Goal: Task Accomplishment & Management: Manage account settings

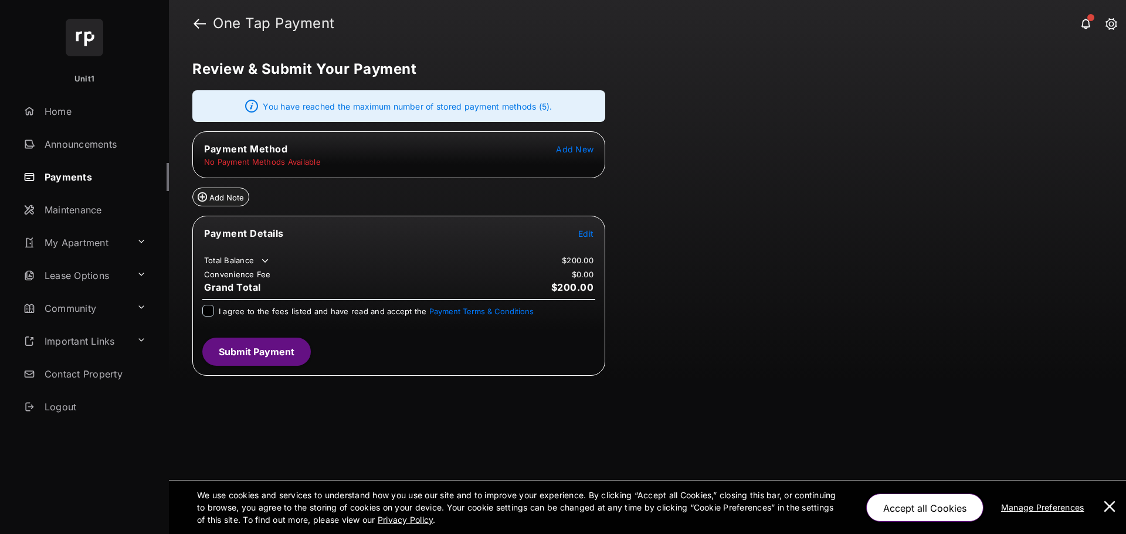
click at [590, 148] on span "Add New" at bounding box center [575, 149] width 38 height 10
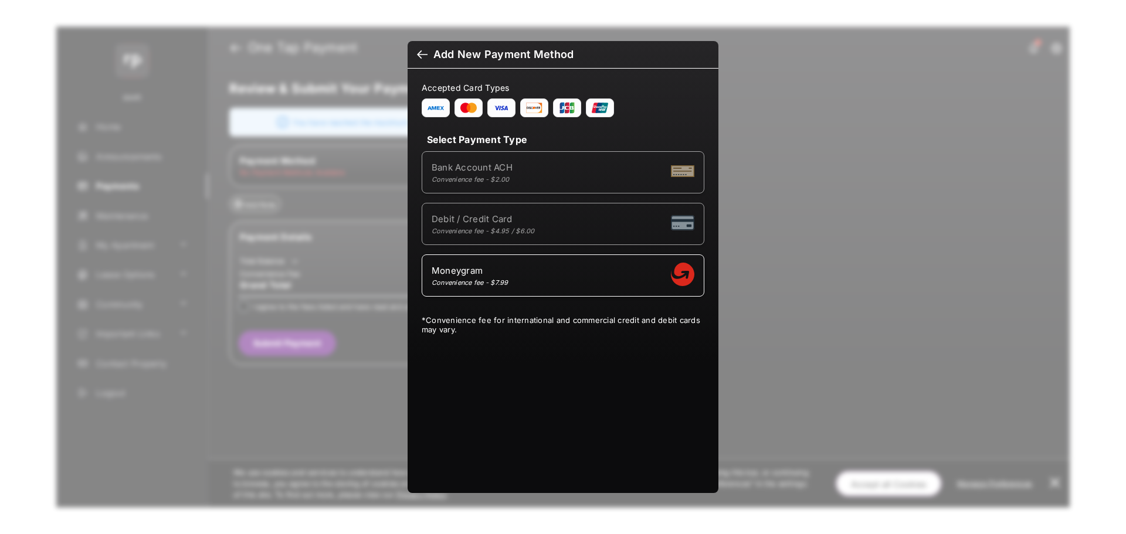
click at [423, 52] on div at bounding box center [422, 55] width 11 height 13
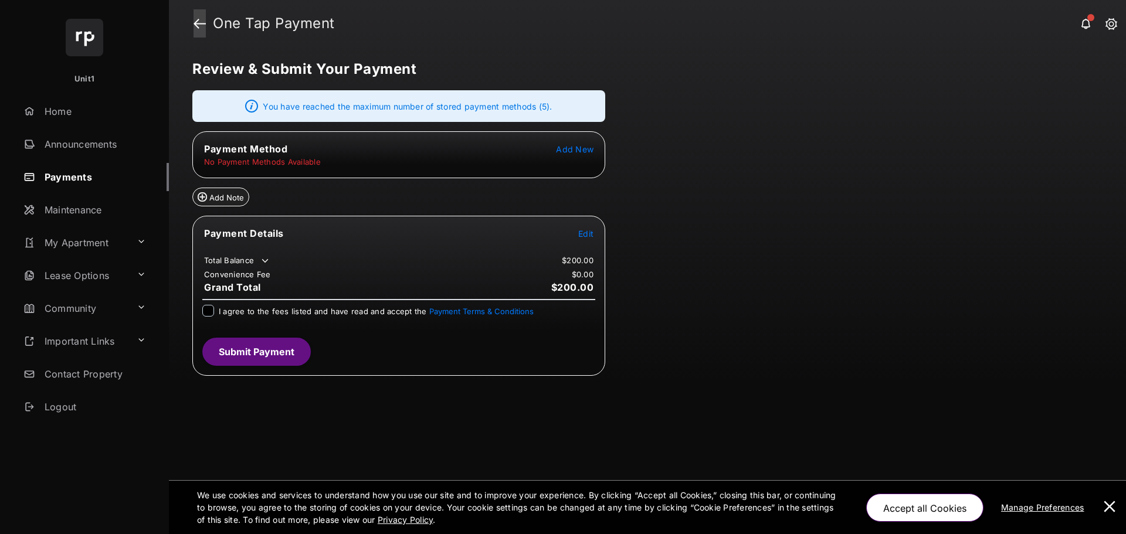
click at [204, 26] on link at bounding box center [200, 23] width 12 height 28
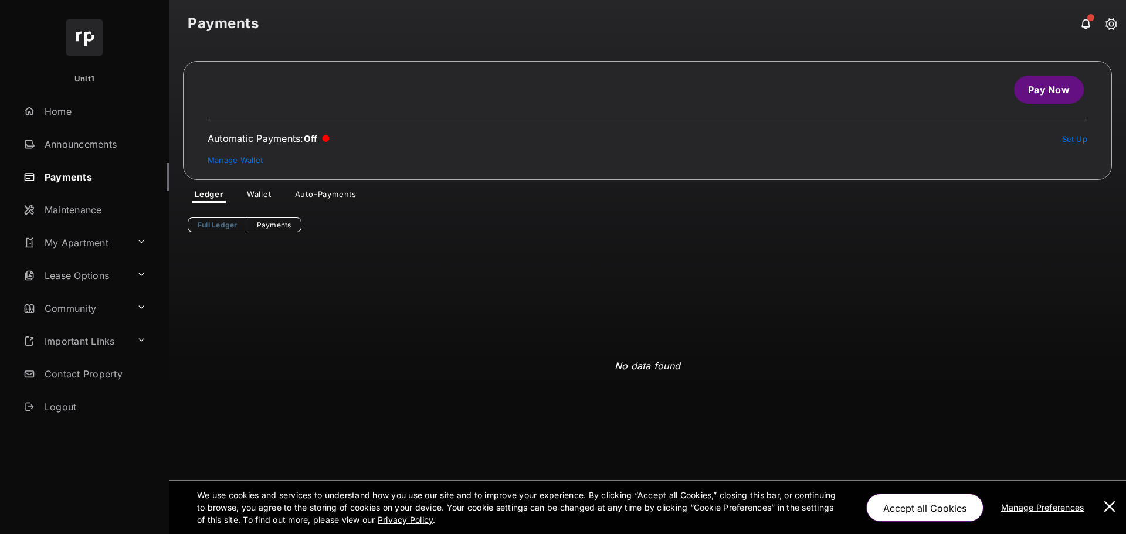
click at [262, 197] on link "Wallet" at bounding box center [259, 196] width 43 height 14
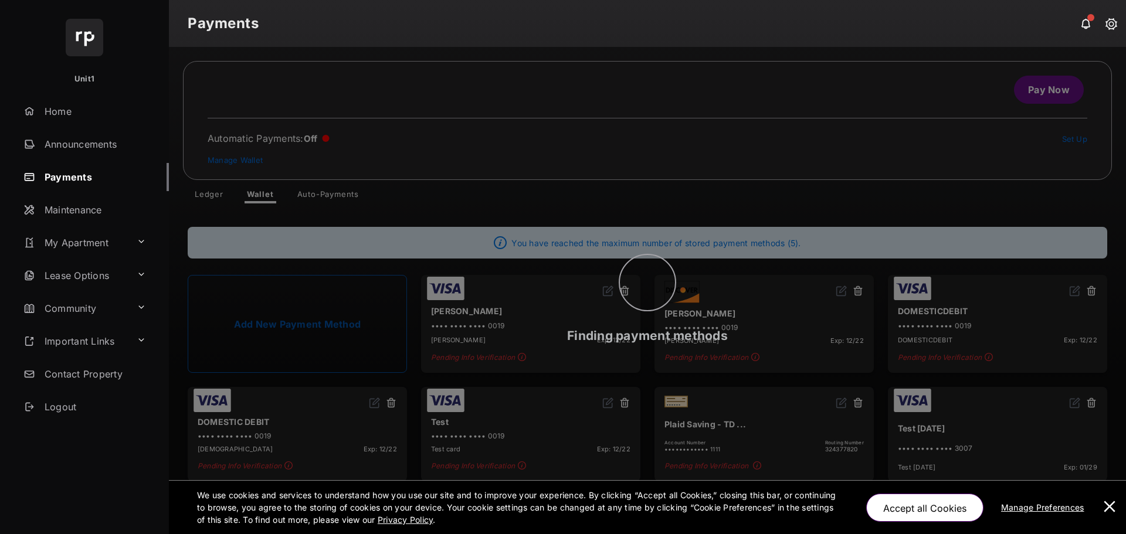
click at [1112, 502] on button at bounding box center [1109, 507] width 23 height 53
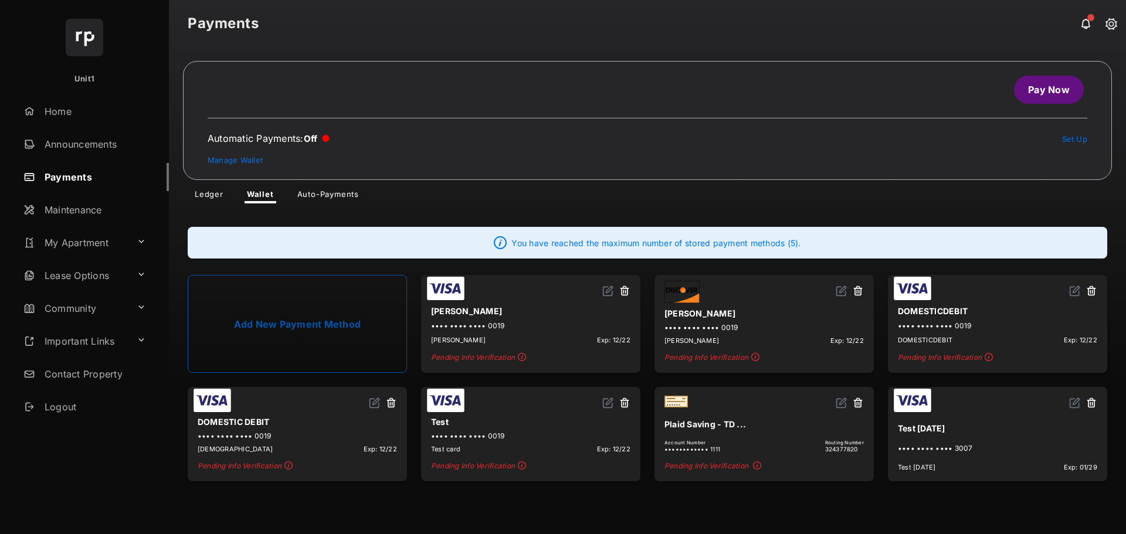
click at [625, 402] on button at bounding box center [625, 403] width 12 height 13
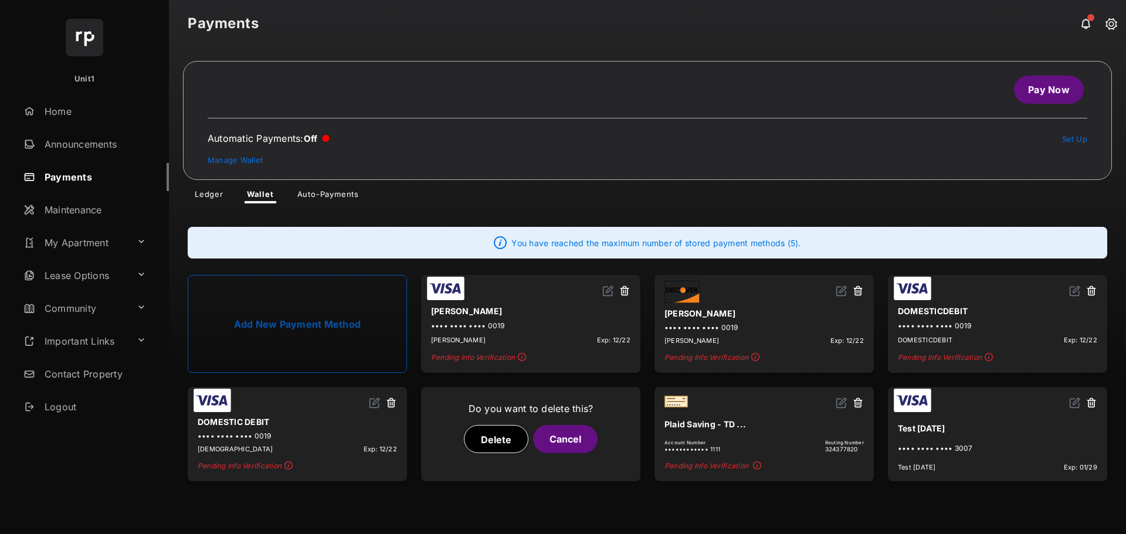
click at [479, 432] on button "Delete" at bounding box center [496, 439] width 65 height 28
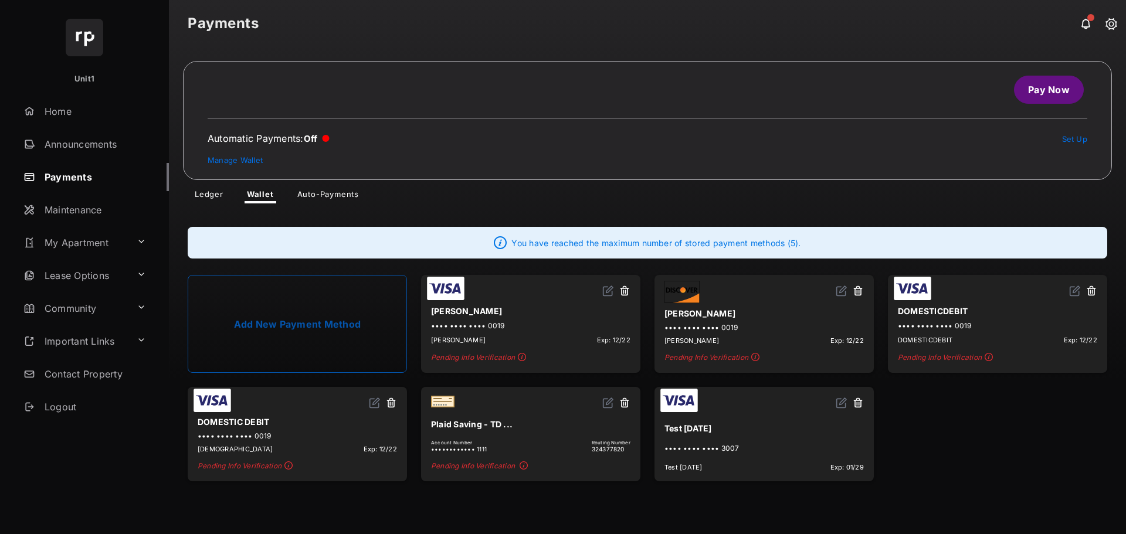
click at [859, 400] on button at bounding box center [858, 403] width 12 height 13
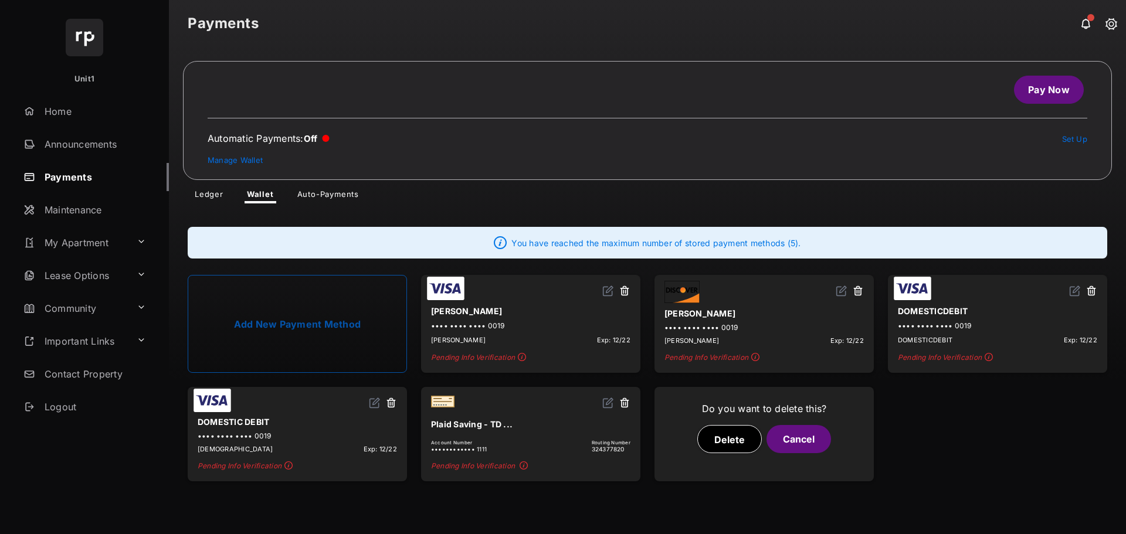
click at [729, 438] on button "Delete" at bounding box center [730, 439] width 65 height 28
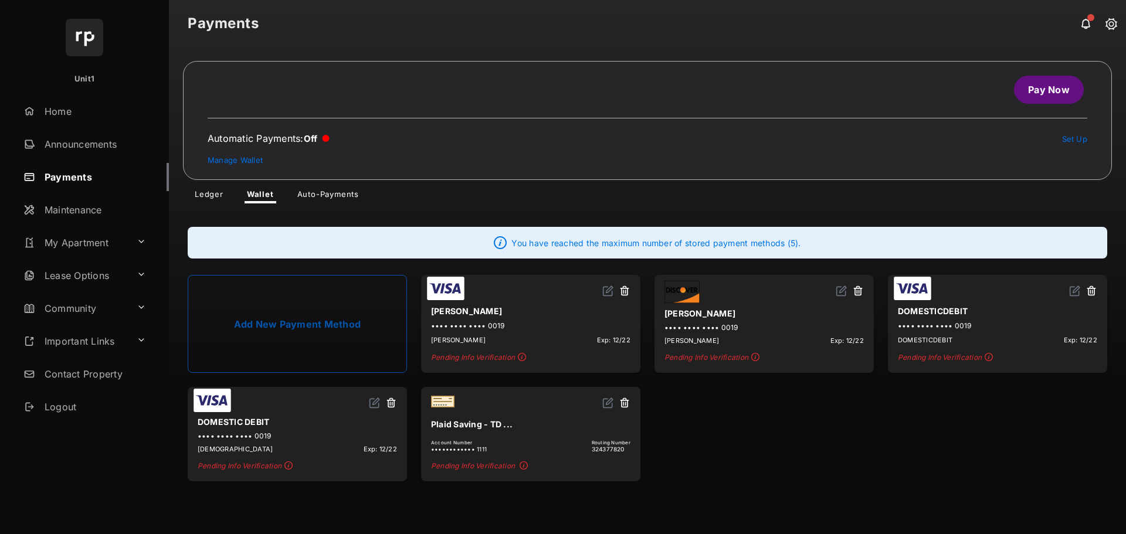
click at [624, 291] on button at bounding box center [625, 291] width 12 height 13
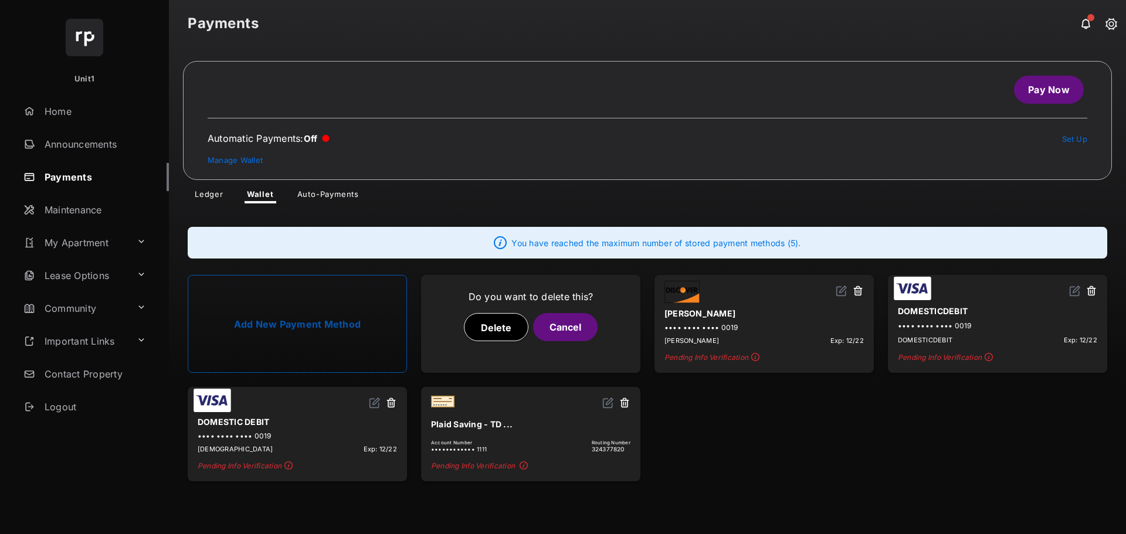
click at [483, 324] on button "Delete" at bounding box center [496, 327] width 65 height 28
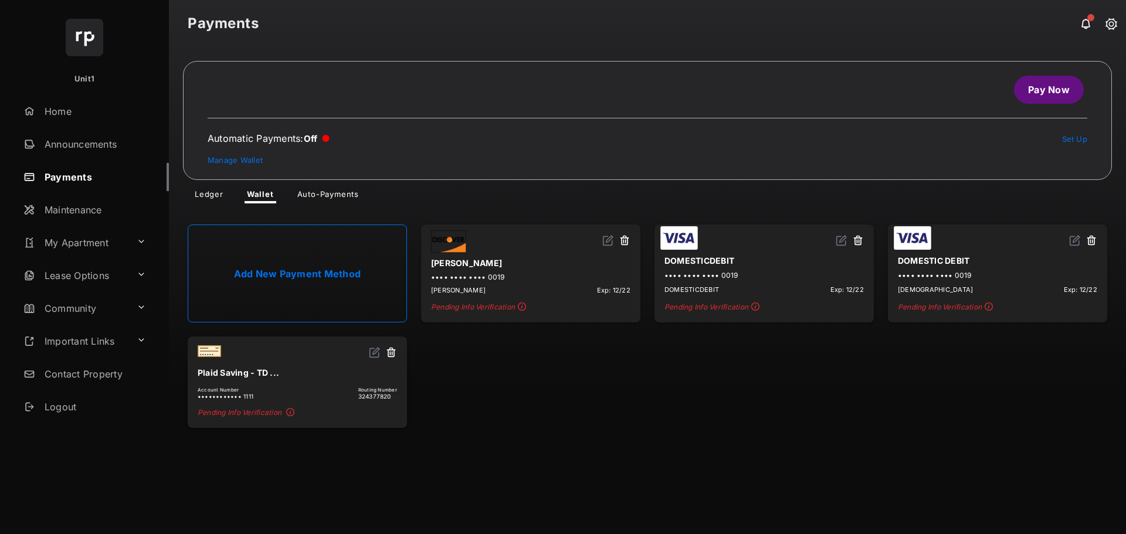
click at [858, 239] on button at bounding box center [858, 241] width 12 height 13
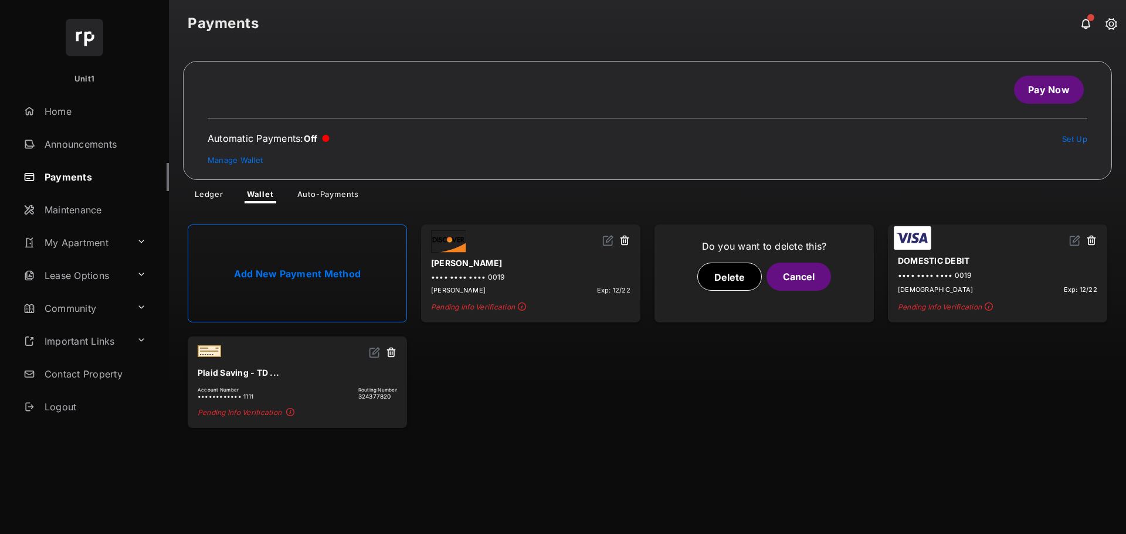
click at [739, 282] on button "Delete" at bounding box center [730, 277] width 65 height 28
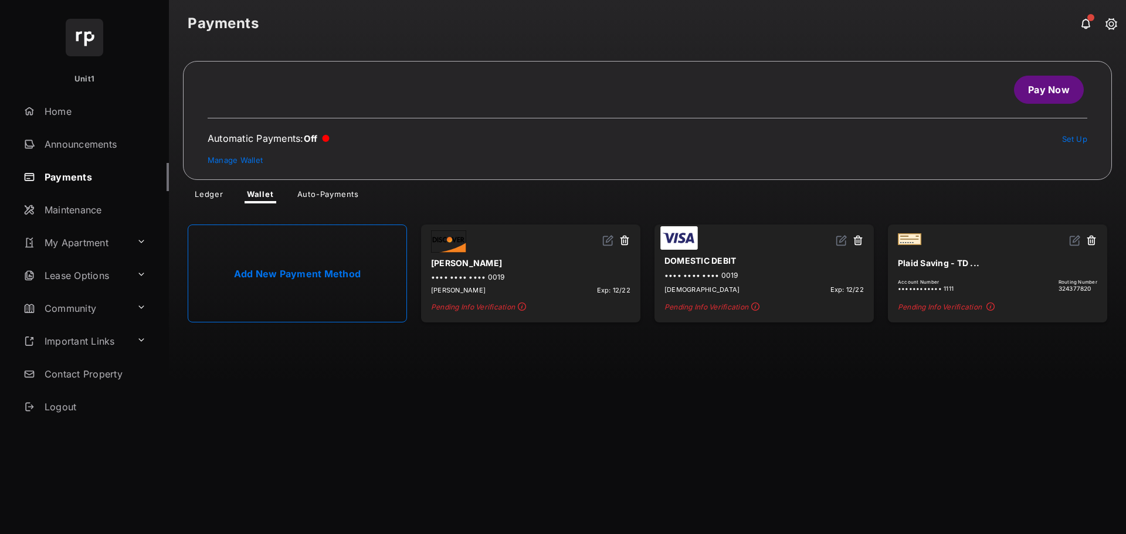
click at [628, 240] on button at bounding box center [625, 241] width 12 height 13
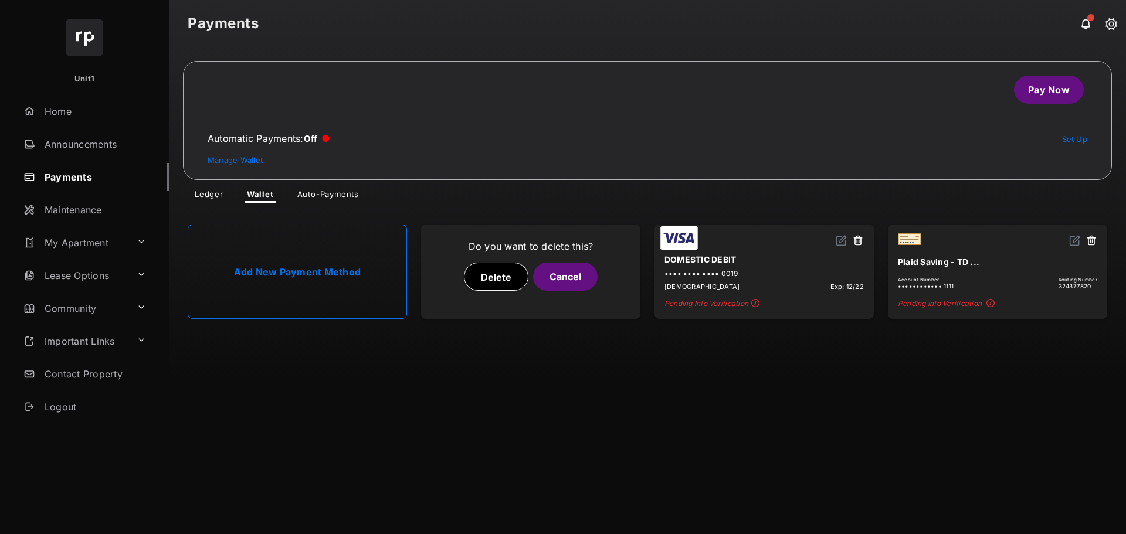
click at [505, 282] on button "Delete" at bounding box center [496, 277] width 65 height 28
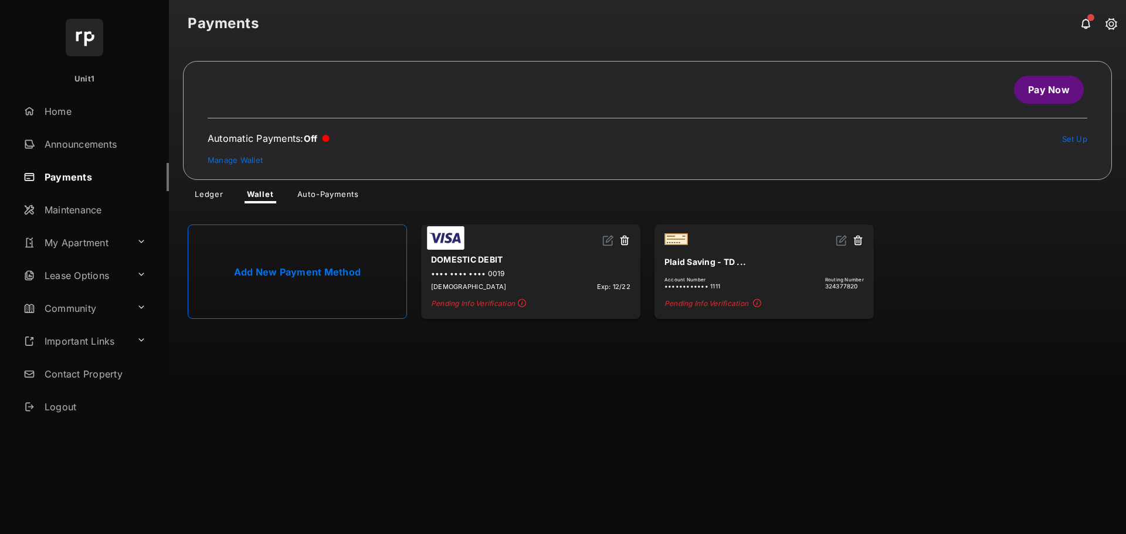
click at [895, 409] on div "Pay Now Automatic Payments : Off Set Up Manage Wallet Ledger Wallet Auto-Paymen…" at bounding box center [647, 290] width 957 height 487
click at [1062, 87] on link "Pay Now" at bounding box center [1049, 90] width 70 height 28
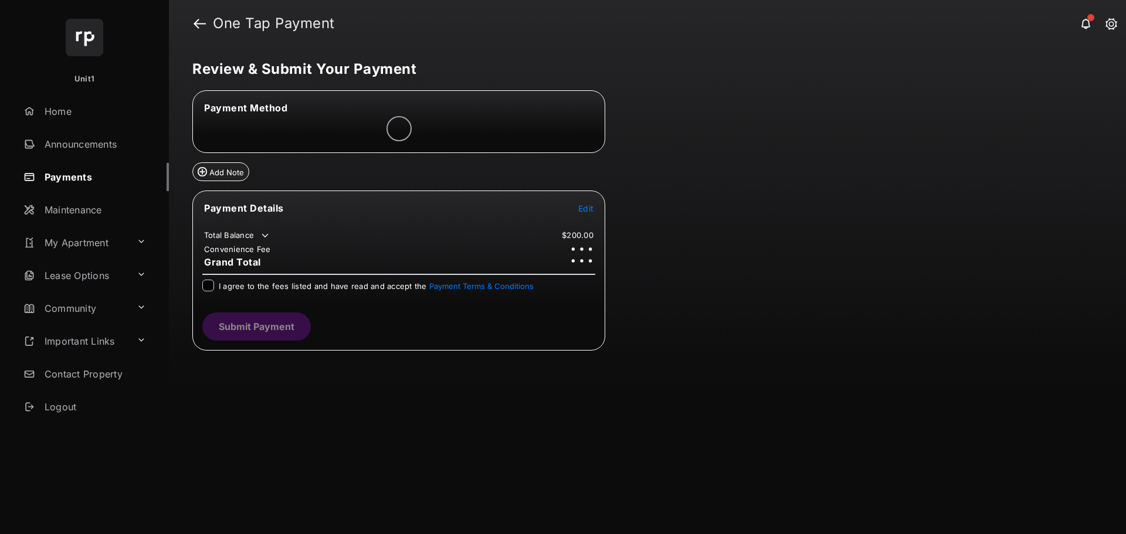
click at [92, 175] on link "Payments" at bounding box center [94, 177] width 150 height 28
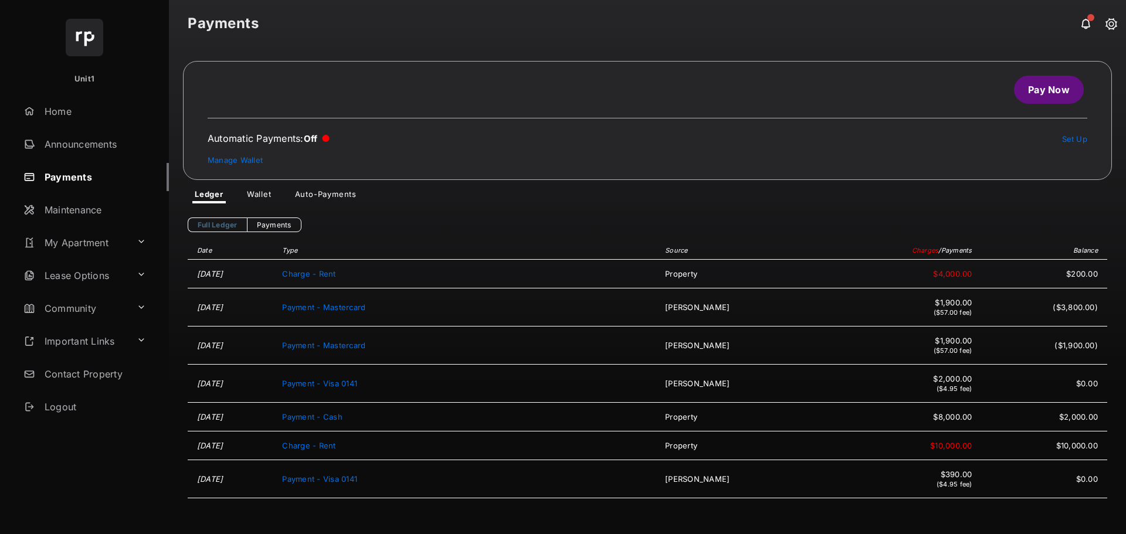
click at [338, 194] on link "Auto-Payments" at bounding box center [326, 196] width 80 height 14
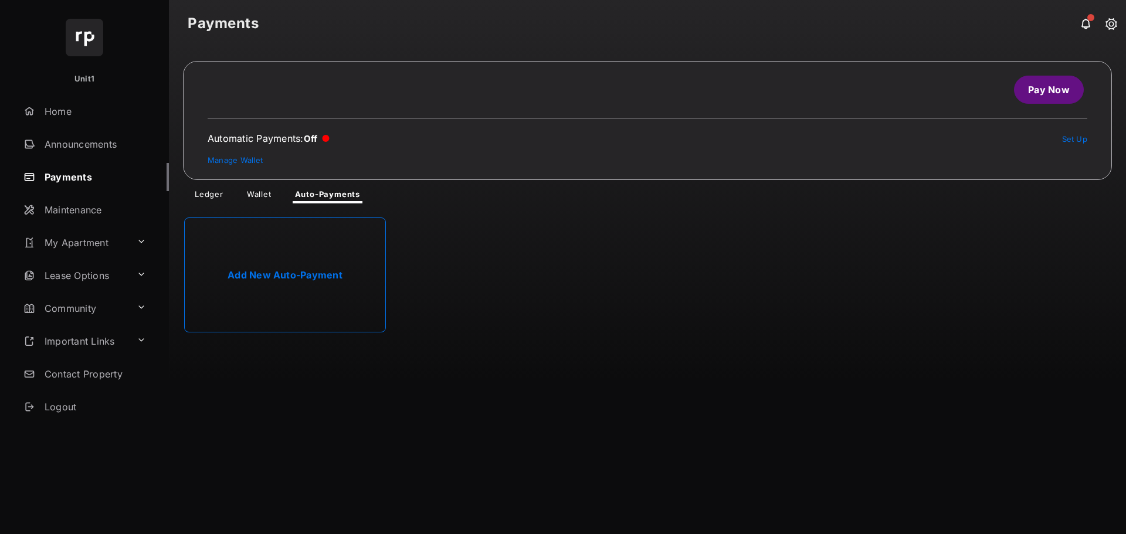
click at [313, 242] on link "Add New Auto-Payment" at bounding box center [285, 275] width 202 height 115
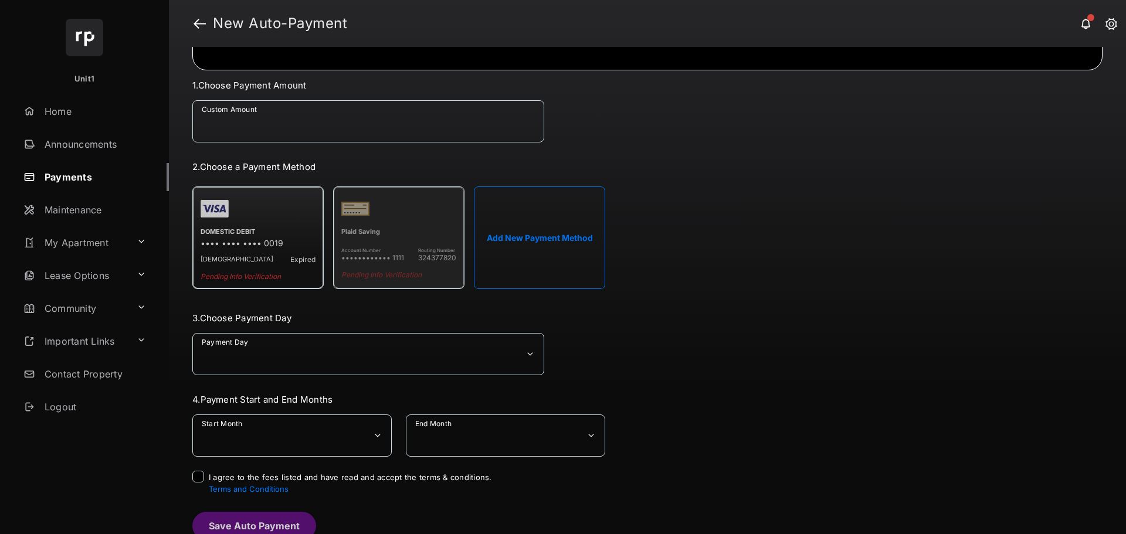
scroll to position [86, 0]
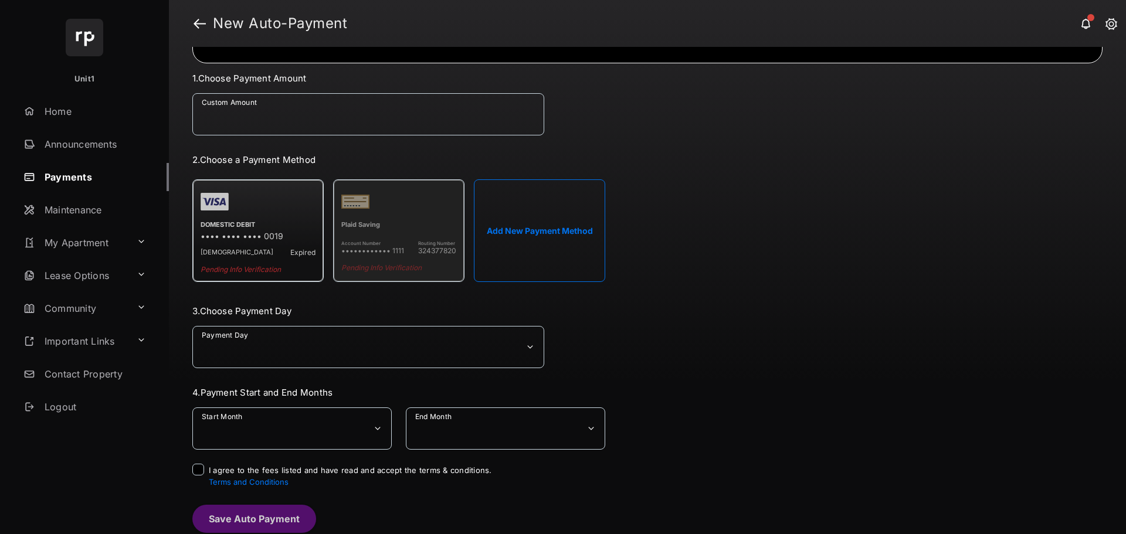
click at [435, 340] on select "**********" at bounding box center [368, 347] width 352 height 42
click at [790, 302] on div "**********" at bounding box center [647, 303] width 910 height 461
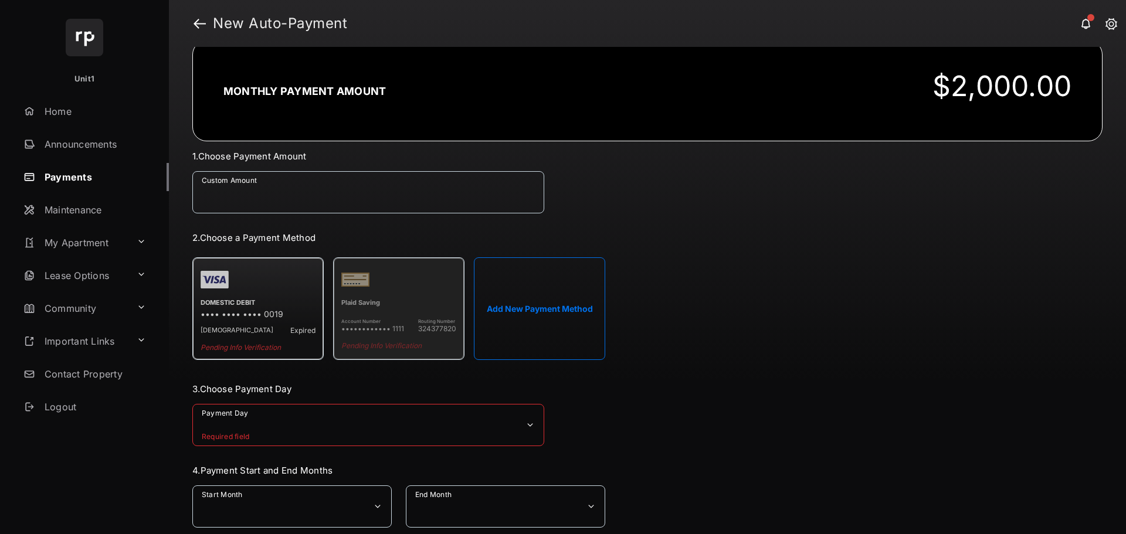
scroll to position [0, 0]
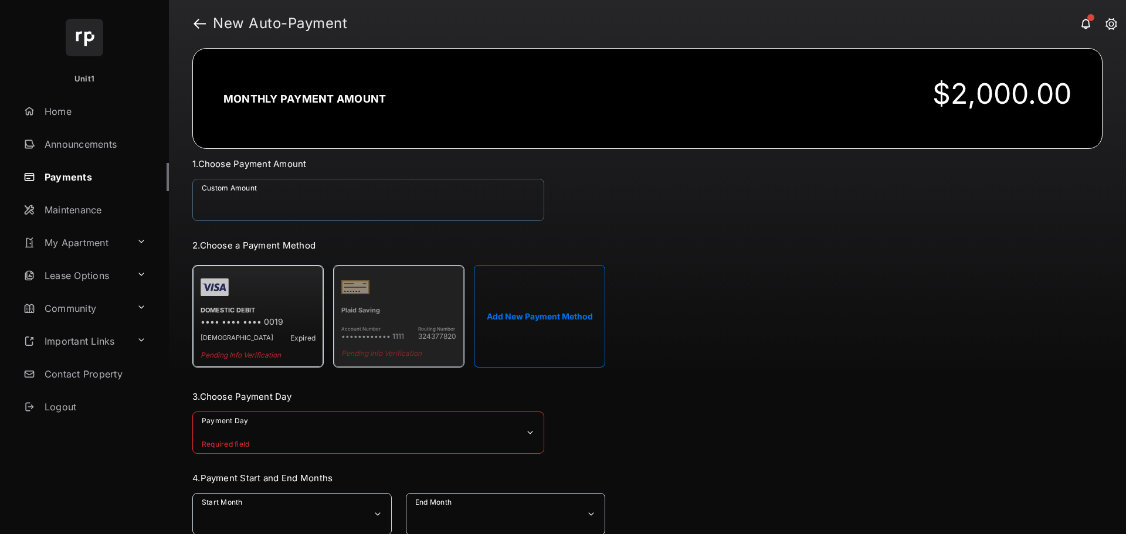
click at [318, 199] on input "Custom Amount" at bounding box center [368, 200] width 352 height 42
click at [639, 205] on div "**********" at bounding box center [647, 388] width 910 height 461
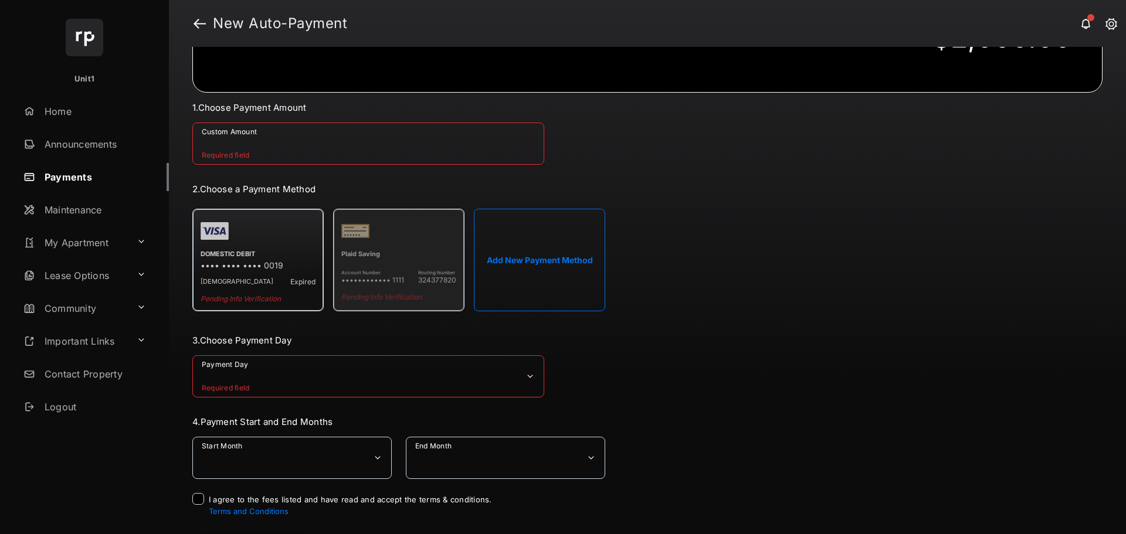
scroll to position [86, 0]
